Goal: Task Accomplishment & Management: Manage account settings

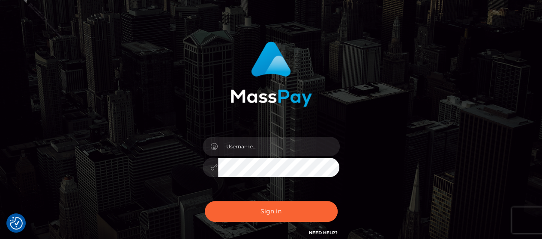
scroll to position [43, 0]
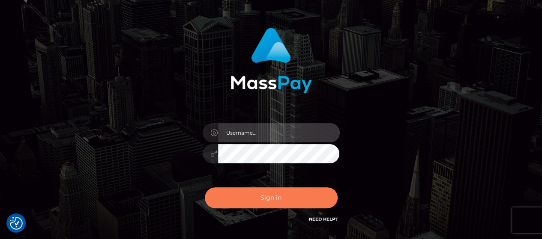
type input "Gabriel.Silversocial"
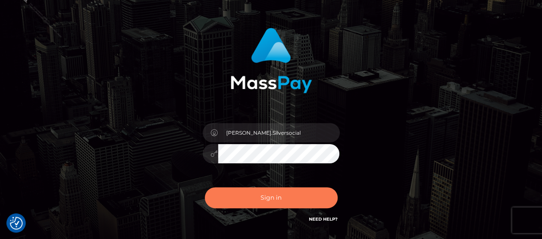
click at [260, 196] on button "Sign in" at bounding box center [271, 198] width 133 height 21
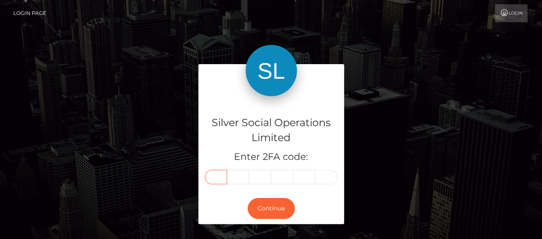
click at [226, 178] on input "text" at bounding box center [216, 177] width 22 height 15
type input "0"
type input "6"
type input "8"
type input "2"
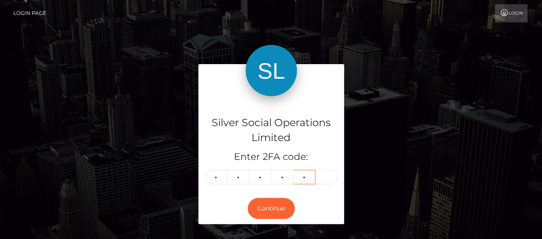
type input "5"
type input "0"
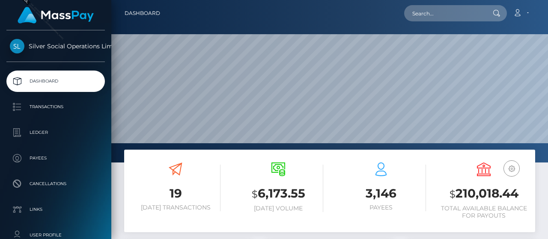
scroll to position [152, 128]
drag, startPoint x: 458, startPoint y: 193, endPoint x: 519, endPoint y: 195, distance: 61.3
click at [519, 195] on h3 "$ 210,018.44" at bounding box center [484, 194] width 90 height 18
copy h3 "210,018.44"
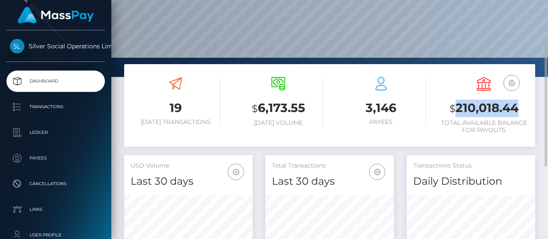
scroll to position [128, 0]
